Goal: Task Accomplishment & Management: Use online tool/utility

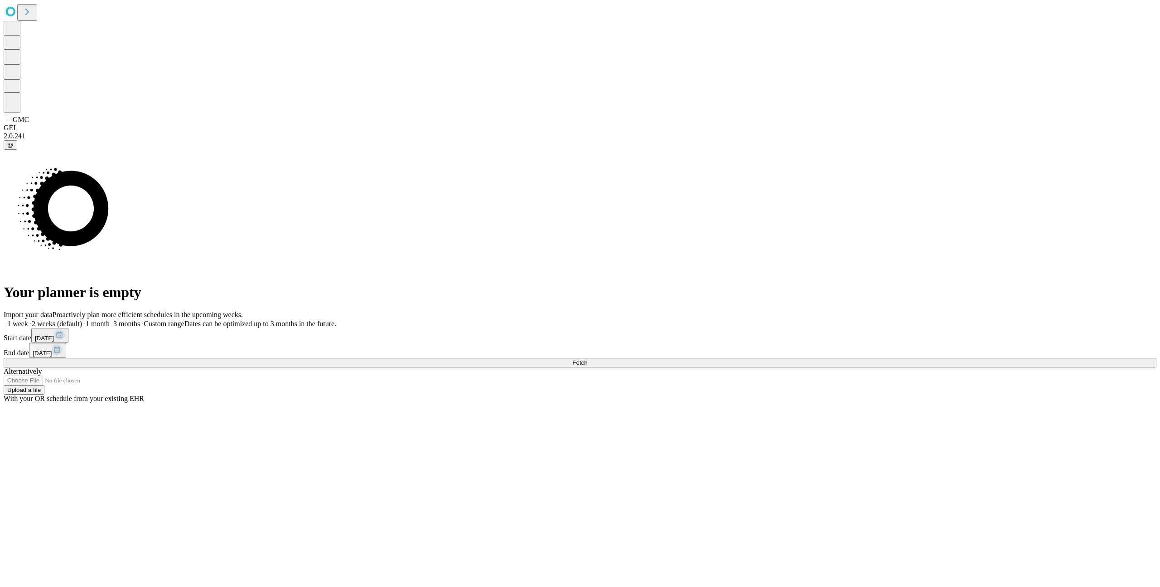
click at [140, 320] on span "3 months" at bounding box center [126, 324] width 27 height 8
click at [908, 367] on button "Fetch" at bounding box center [580, 363] width 1153 height 10
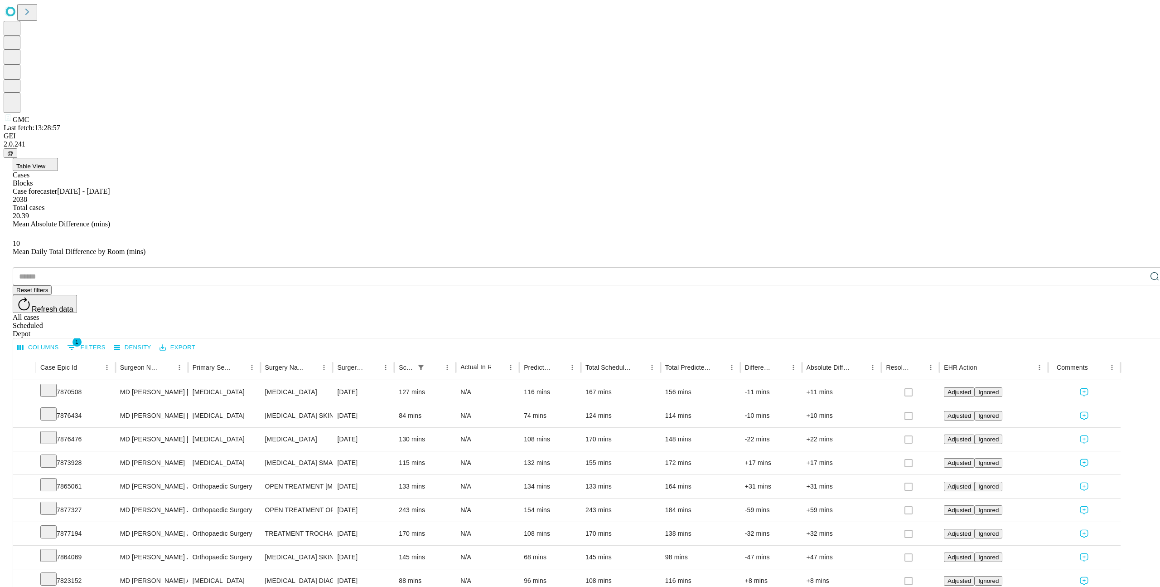
drag, startPoint x: 1072, startPoint y: 134, endPoint x: 1097, endPoint y: 133, distance: 24.9
click at [1072, 313] on div "All cases" at bounding box center [589, 317] width 1153 height 8
click at [1094, 321] on div "Scheduled" at bounding box center [589, 325] width 1153 height 8
click at [1121, 313] on div "All cases Scheduled Depot" at bounding box center [589, 325] width 1153 height 24
click at [1134, 330] on div "Depot" at bounding box center [589, 334] width 1153 height 8
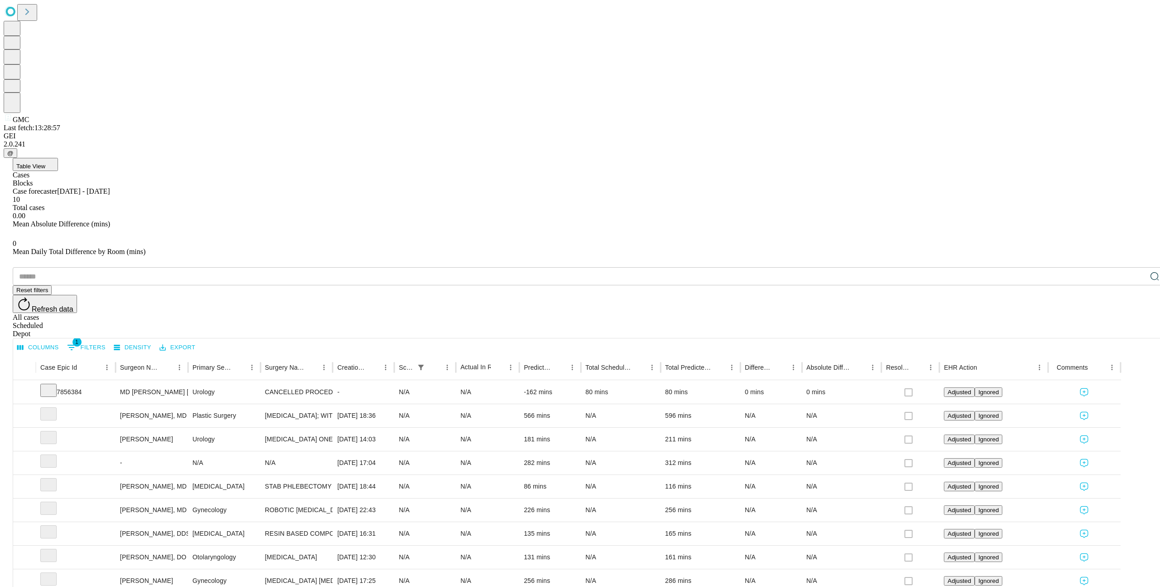
click at [1101, 321] on div "Scheduled" at bounding box center [589, 325] width 1153 height 8
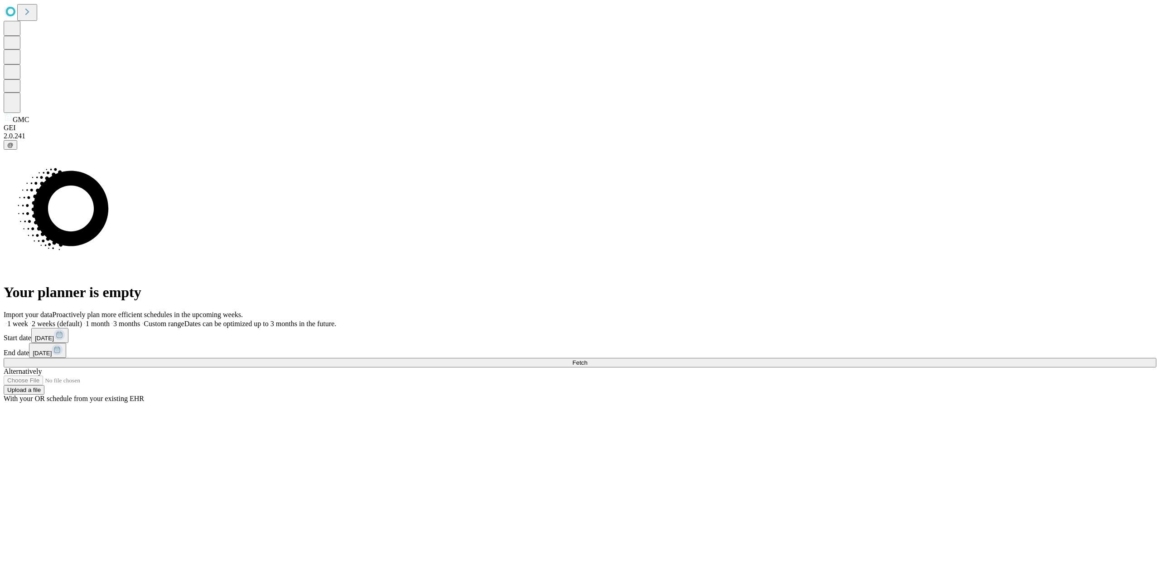
click at [110, 320] on span "1 month" at bounding box center [98, 324] width 24 height 8
click at [887, 366] on button "Fetch" at bounding box center [580, 363] width 1153 height 10
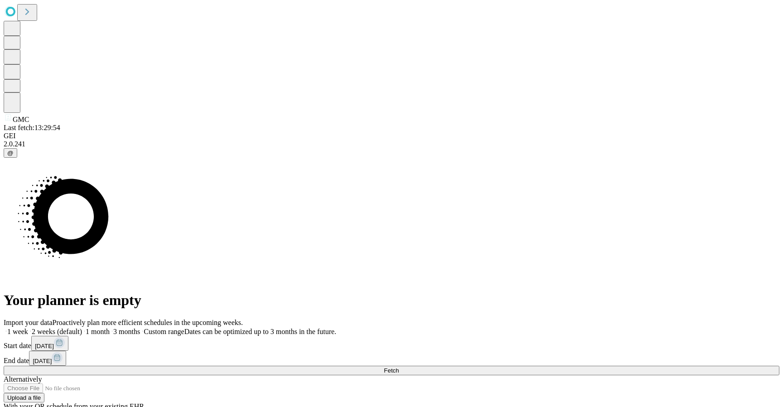
click at [154, 309] on div "Your planner is empty" at bounding box center [392, 233] width 776 height 151
